Goal: Transaction & Acquisition: Purchase product/service

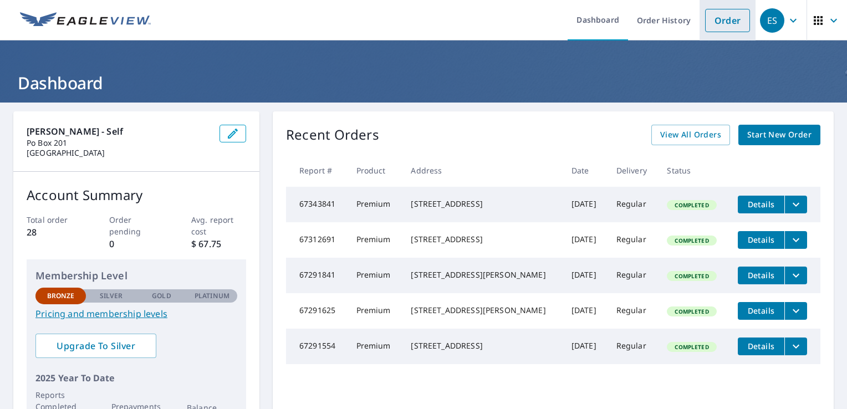
click at [712, 21] on link "Order" at bounding box center [727, 20] width 45 height 23
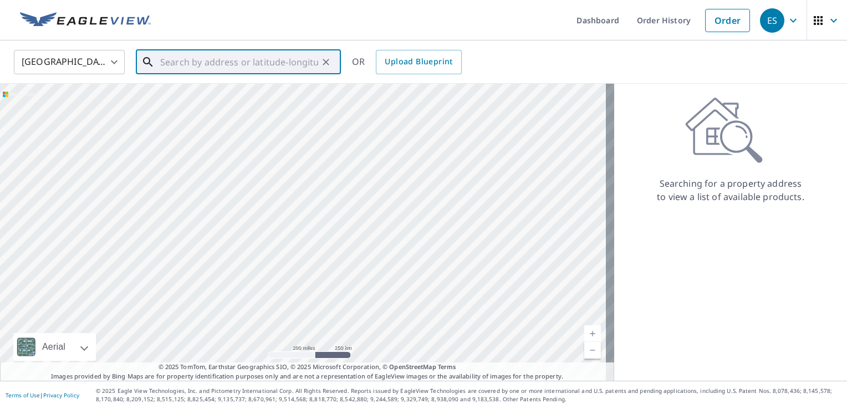
click at [183, 63] on input "text" at bounding box center [239, 62] width 158 height 31
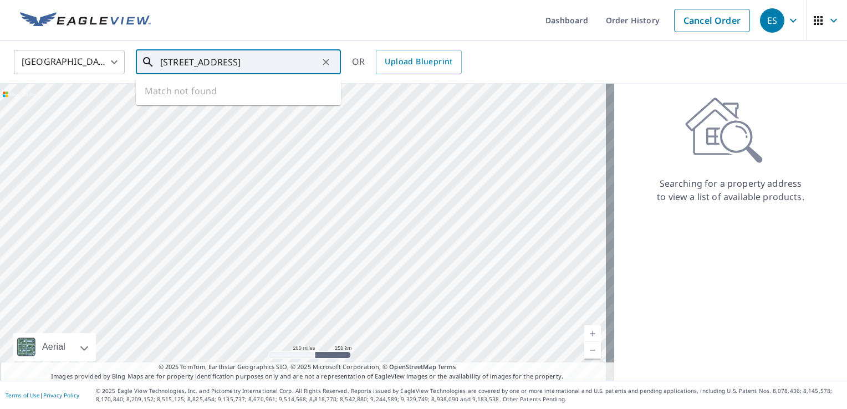
scroll to position [0, 14]
type input "[STREET_ADDRESS]"
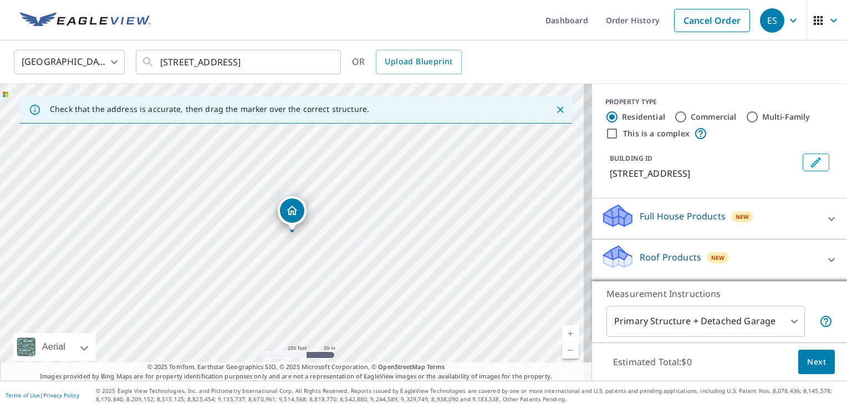
click at [291, 229] on div "Dropped pin, building 1, Residential property, 111 Stony Creek Rd Big Bear Lake…" at bounding box center [292, 224] width 14 height 11
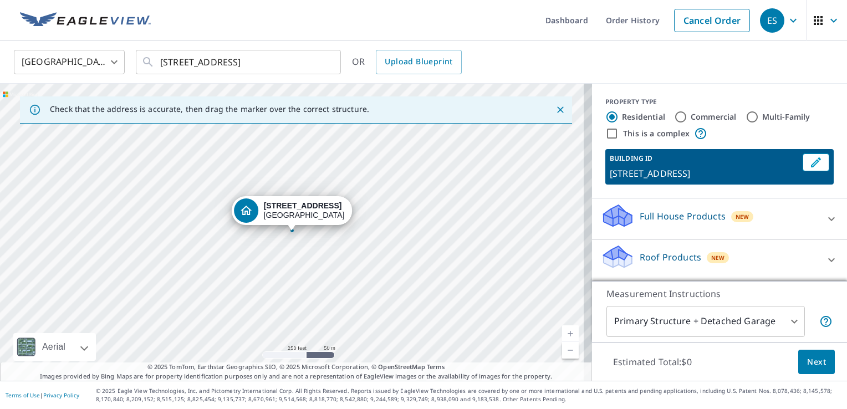
click at [291, 229] on div "Dropped pin, building 1, Residential property, 111 Stony Creek Rd Big Bear Lake…" at bounding box center [291, 224] width 14 height 11
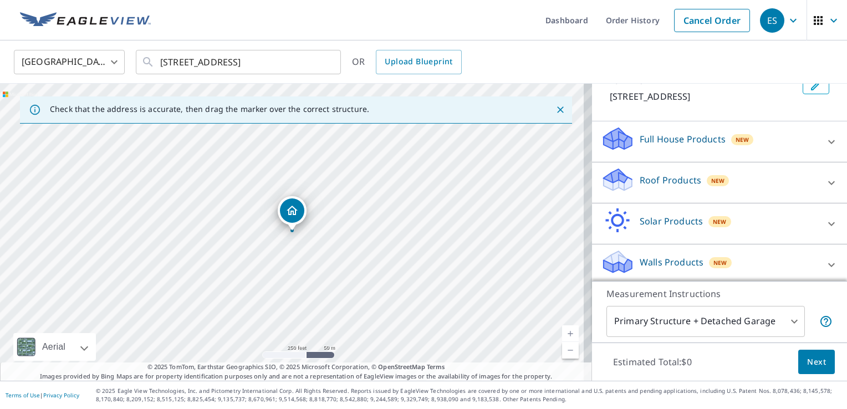
scroll to position [94, 0]
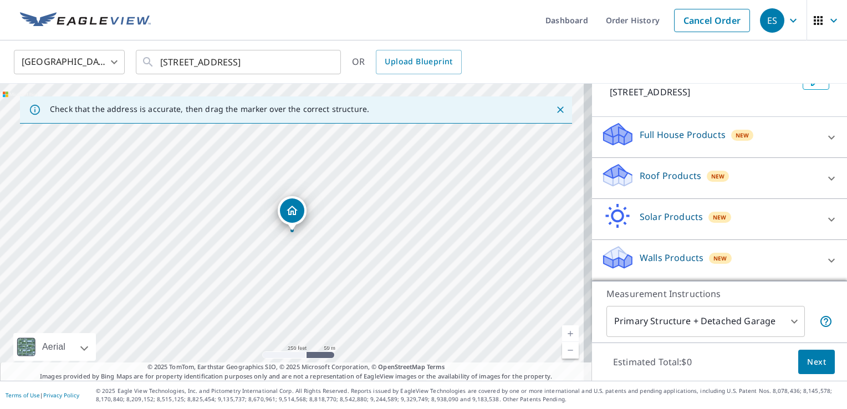
click at [620, 177] on icon at bounding box center [617, 179] width 28 height 13
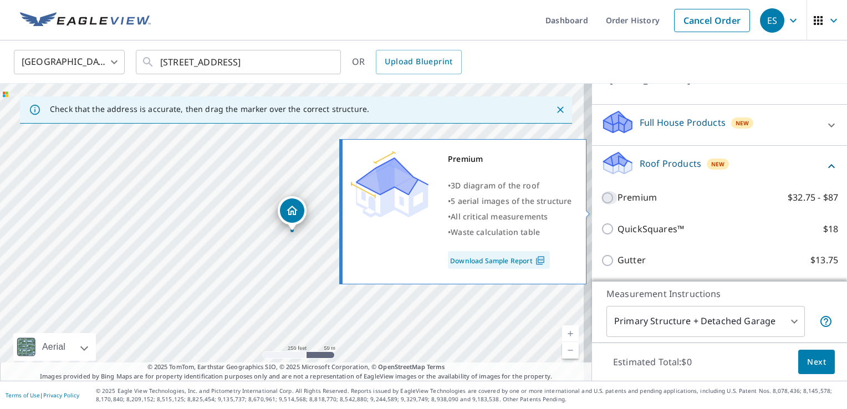
click at [601, 204] on input "Premium $32.75 - $87" at bounding box center [609, 197] width 17 height 13
checkbox input "true"
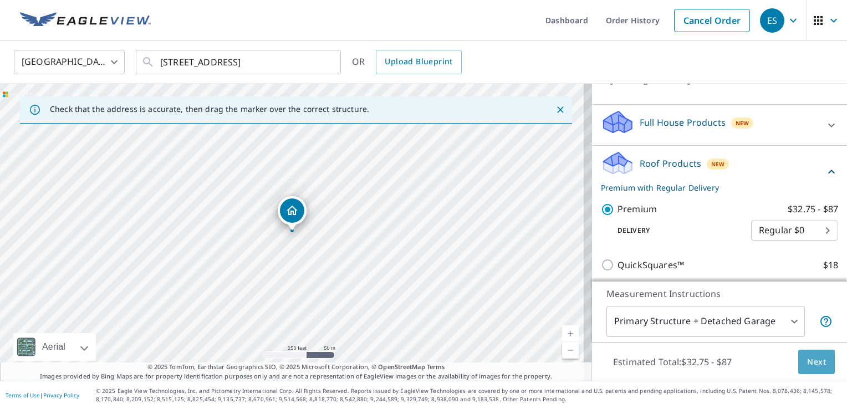
click at [807, 363] on span "Next" at bounding box center [816, 362] width 19 height 14
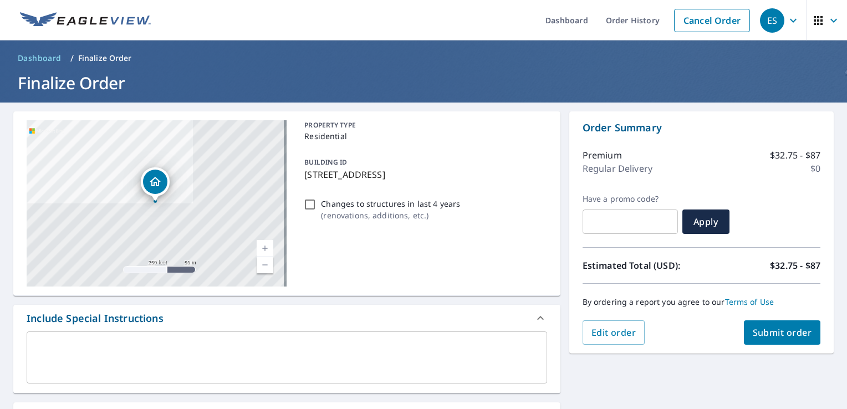
click at [769, 331] on span "Submit order" at bounding box center [782, 332] width 59 height 12
